Goal: Task Accomplishment & Management: Manage account settings

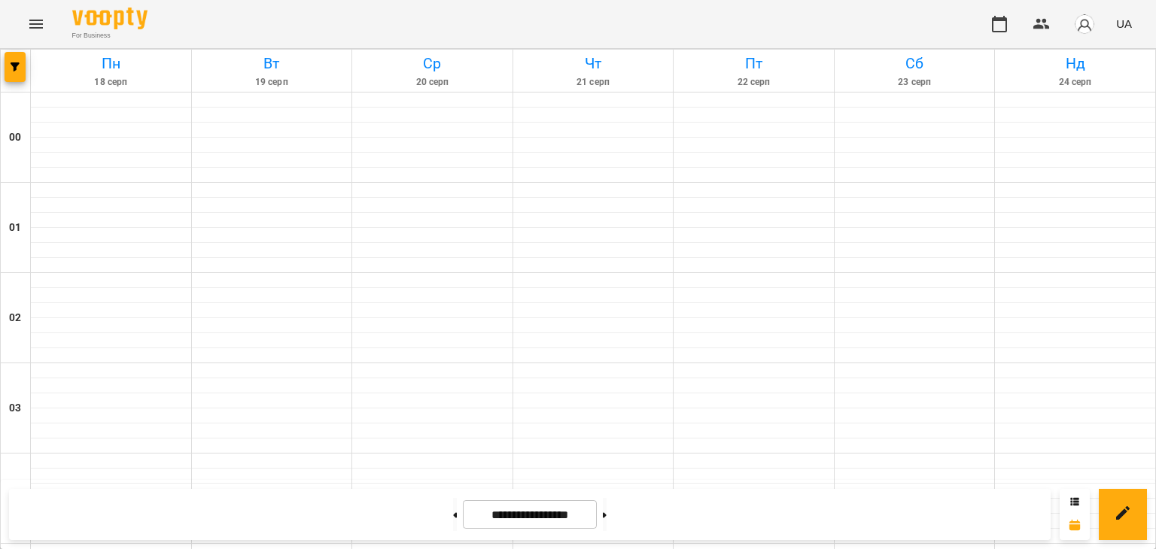
scroll to position [1635, 0]
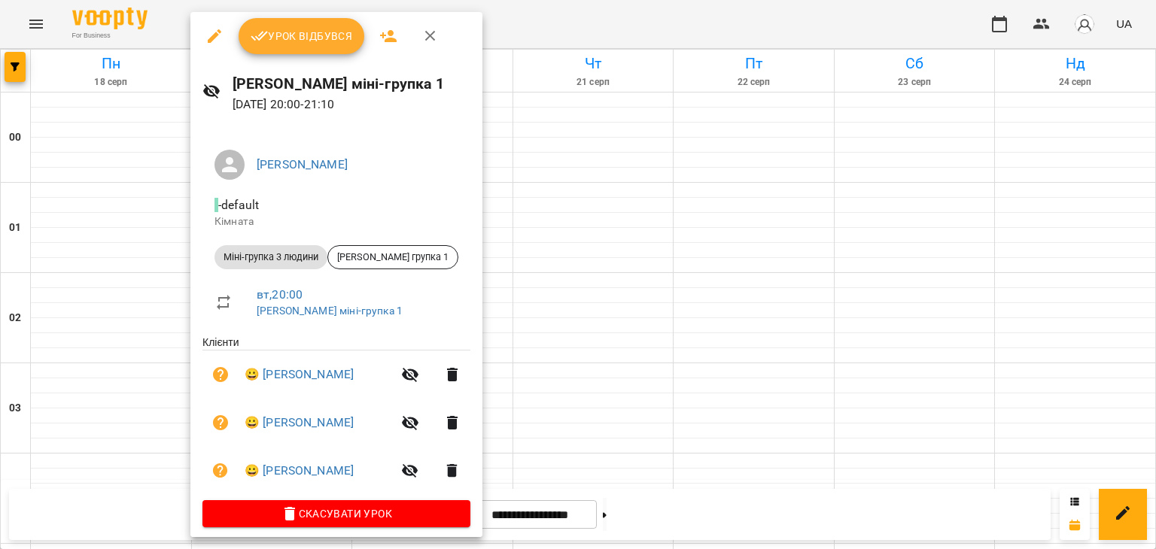
click at [545, 290] on div at bounding box center [578, 274] width 1156 height 549
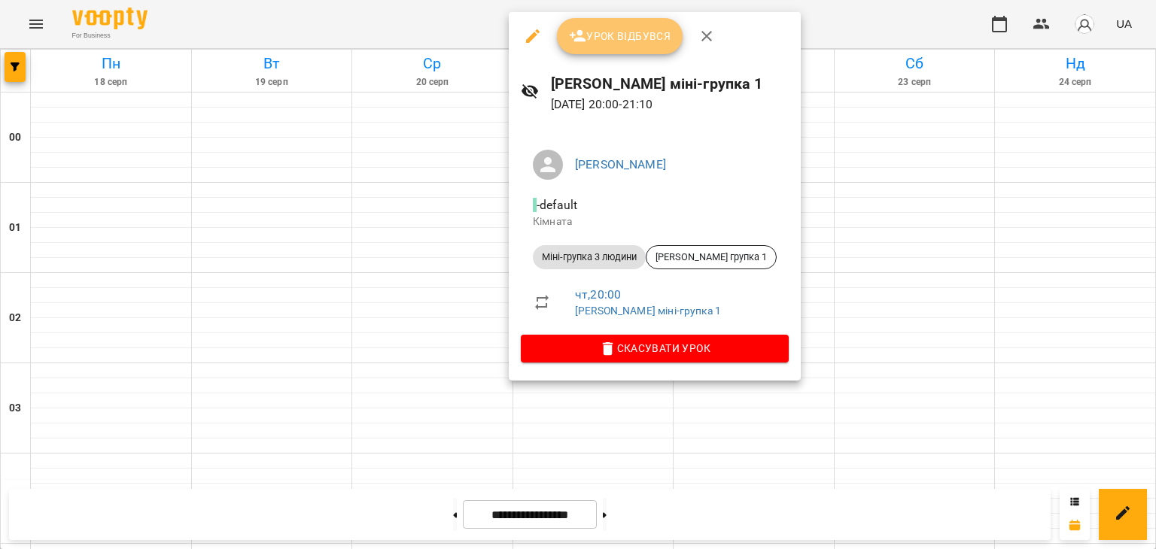
click at [591, 46] on button "Урок відбувся" at bounding box center [620, 36] width 126 height 36
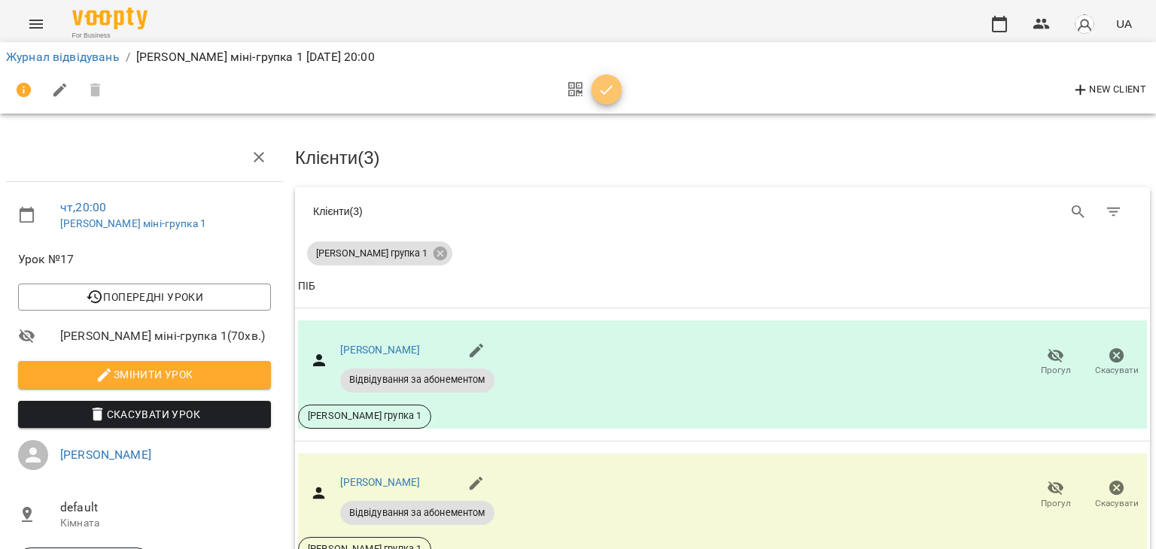
click at [608, 82] on icon "button" at bounding box center [606, 90] width 18 height 18
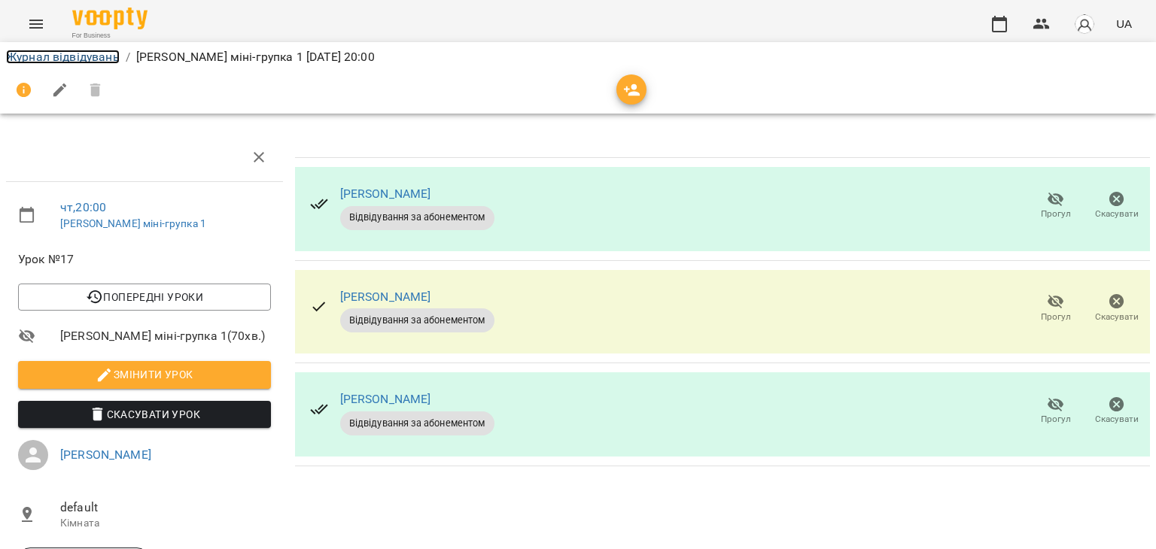
click at [93, 59] on link "Журнал відвідувань" at bounding box center [63, 57] width 114 height 14
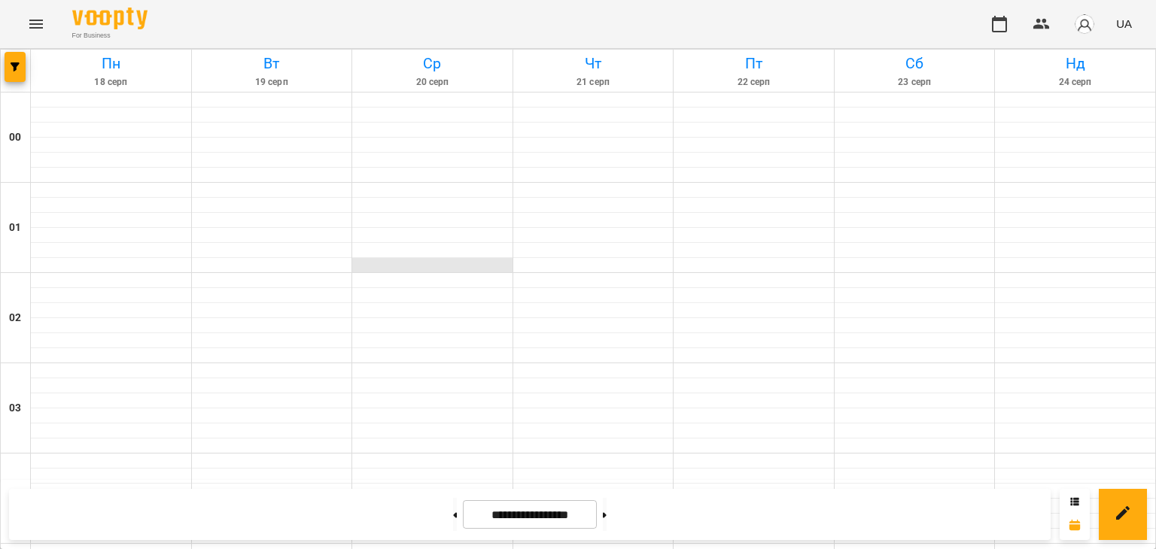
scroll to position [1688, 0]
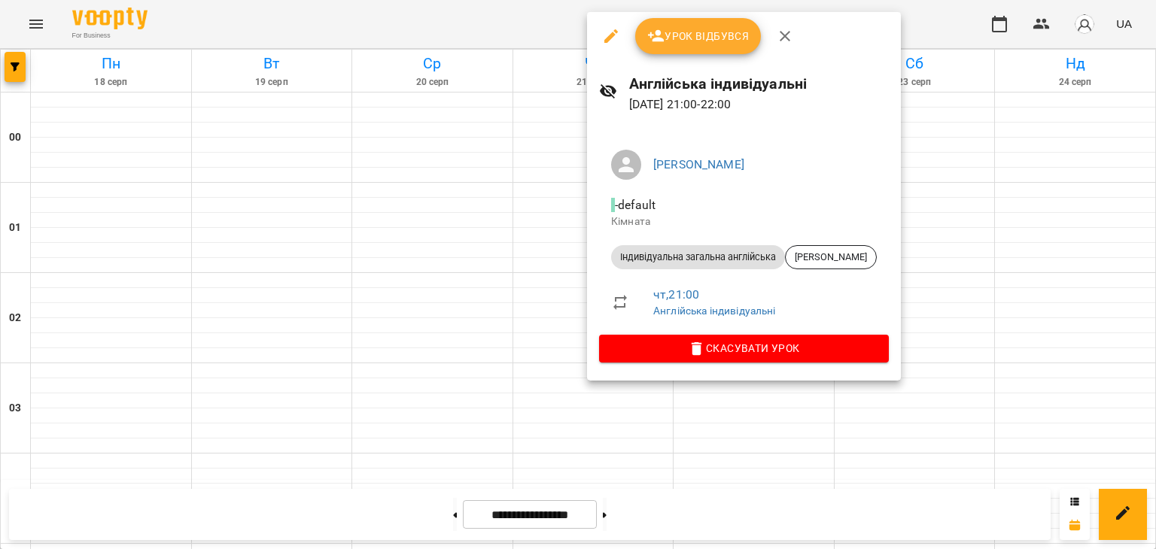
click at [691, 44] on span "Урок відбувся" at bounding box center [698, 36] width 102 height 18
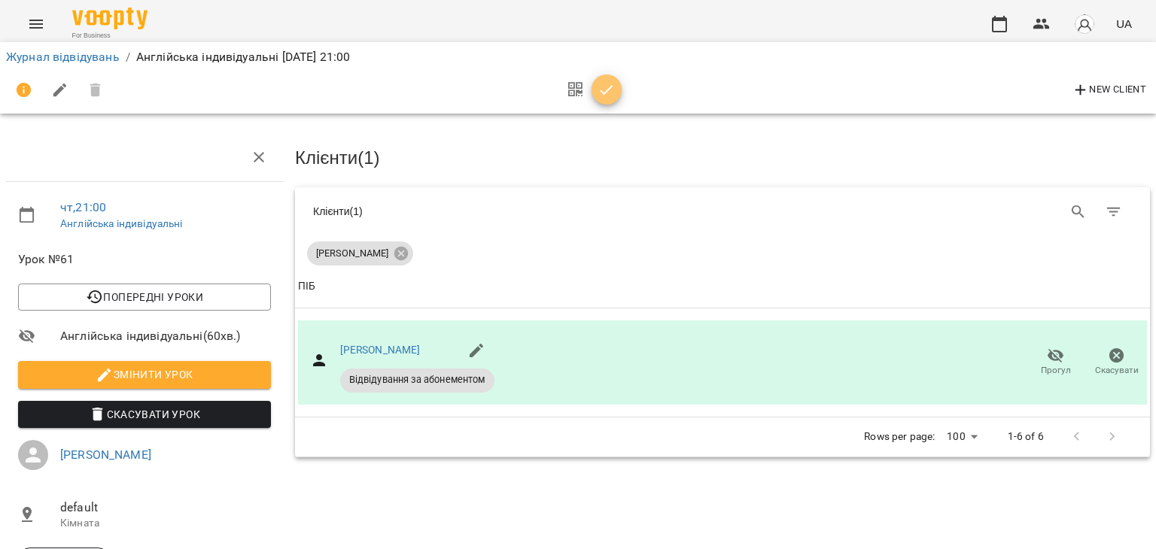
click at [608, 81] on icon "button" at bounding box center [606, 90] width 18 height 18
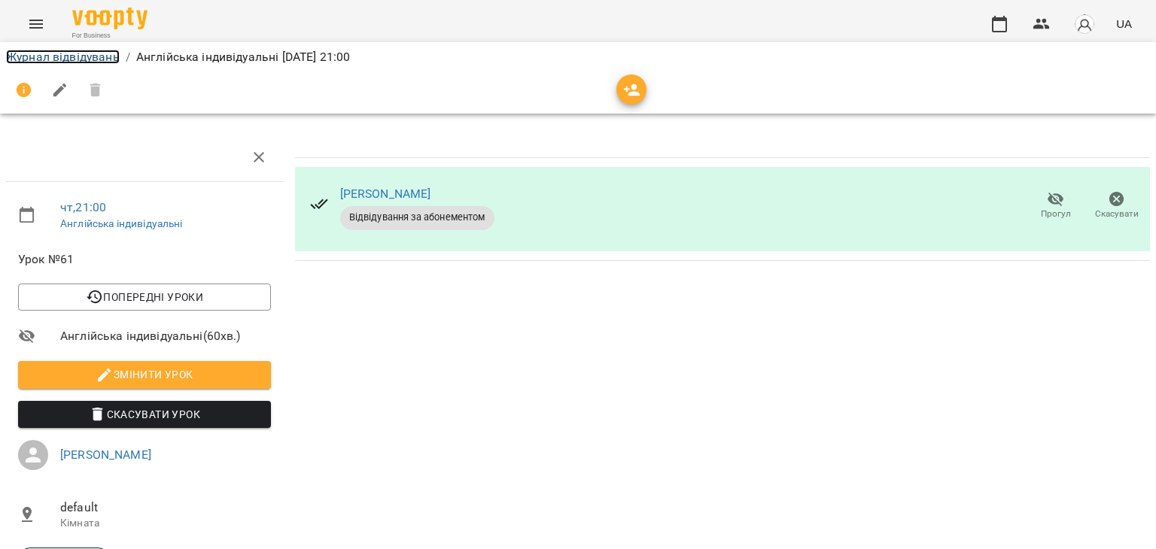
click at [61, 51] on link "Журнал відвідувань" at bounding box center [63, 57] width 114 height 14
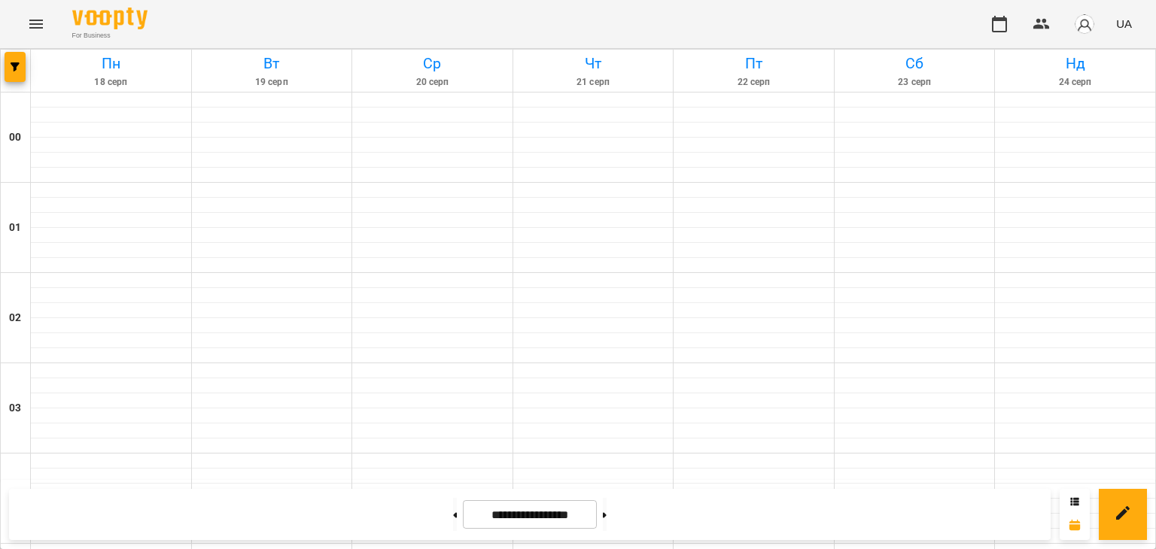
scroll to position [1688, 0]
